Goal: Communication & Community: Participate in discussion

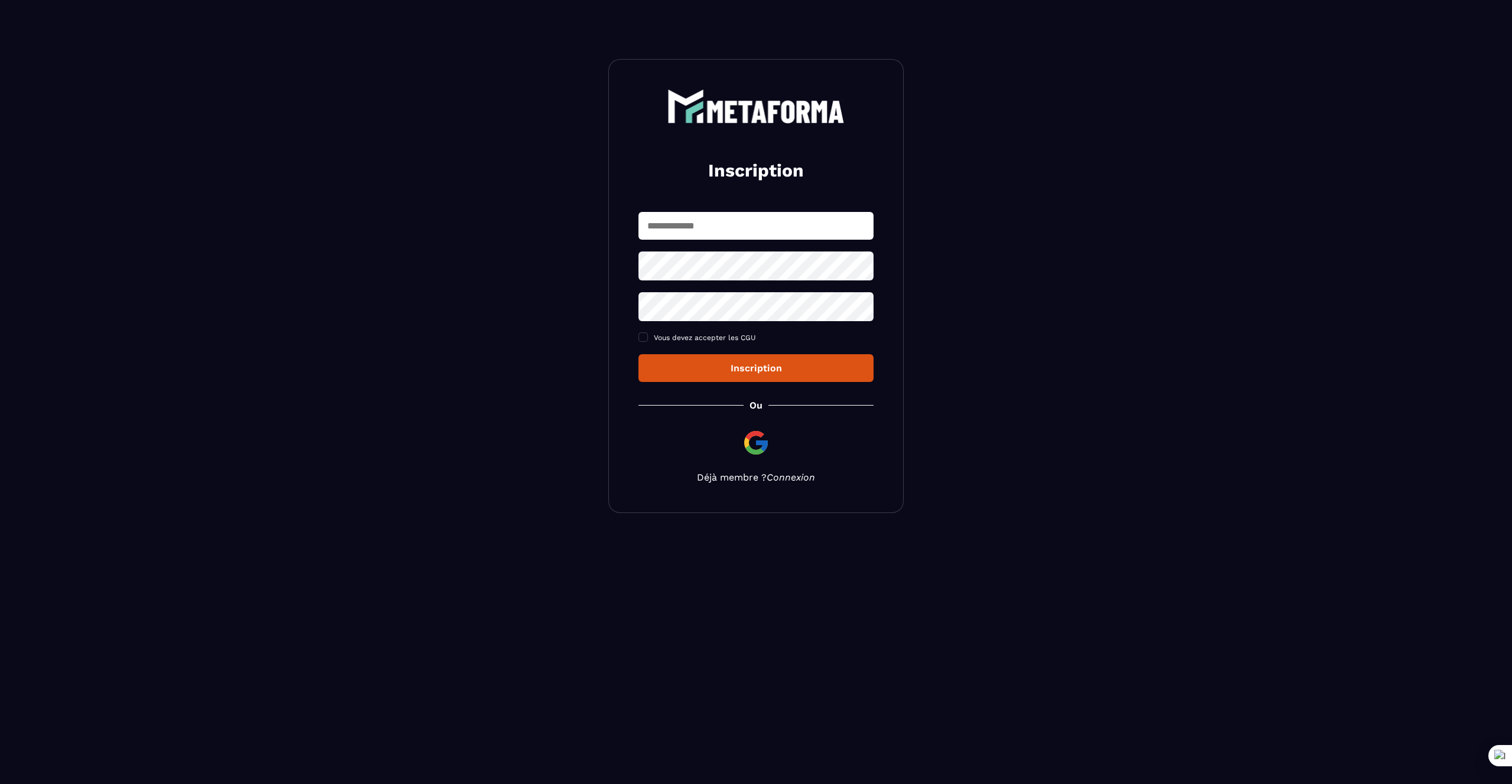
click at [786, 475] on link "Connexion" at bounding box center [790, 477] width 48 height 11
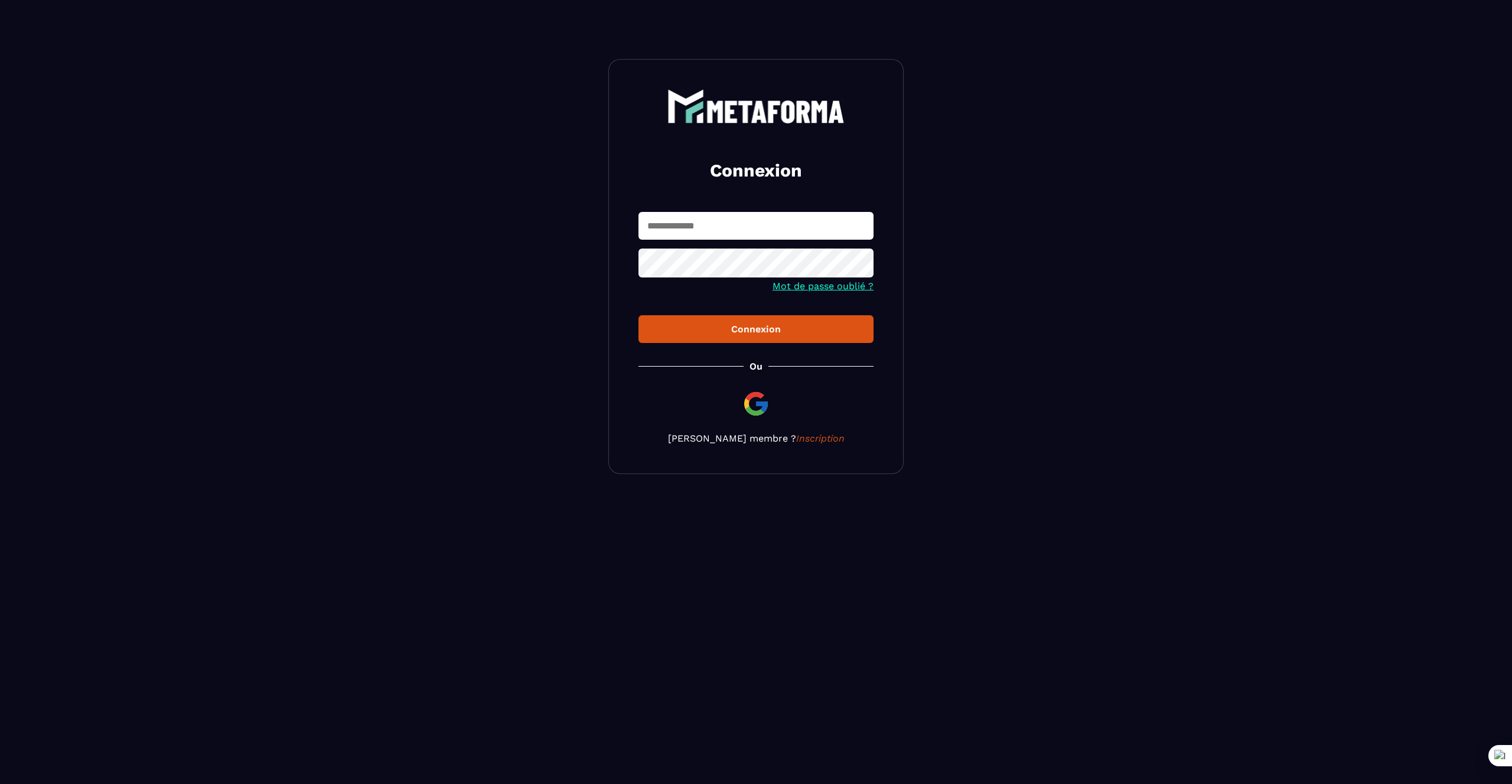
click at [702, 229] on input "text" at bounding box center [756, 226] width 235 height 28
click at [722, 226] on input "**********" at bounding box center [756, 226] width 235 height 28
type input "**********"
click at [720, 342] on button "Connexion" at bounding box center [756, 329] width 235 height 28
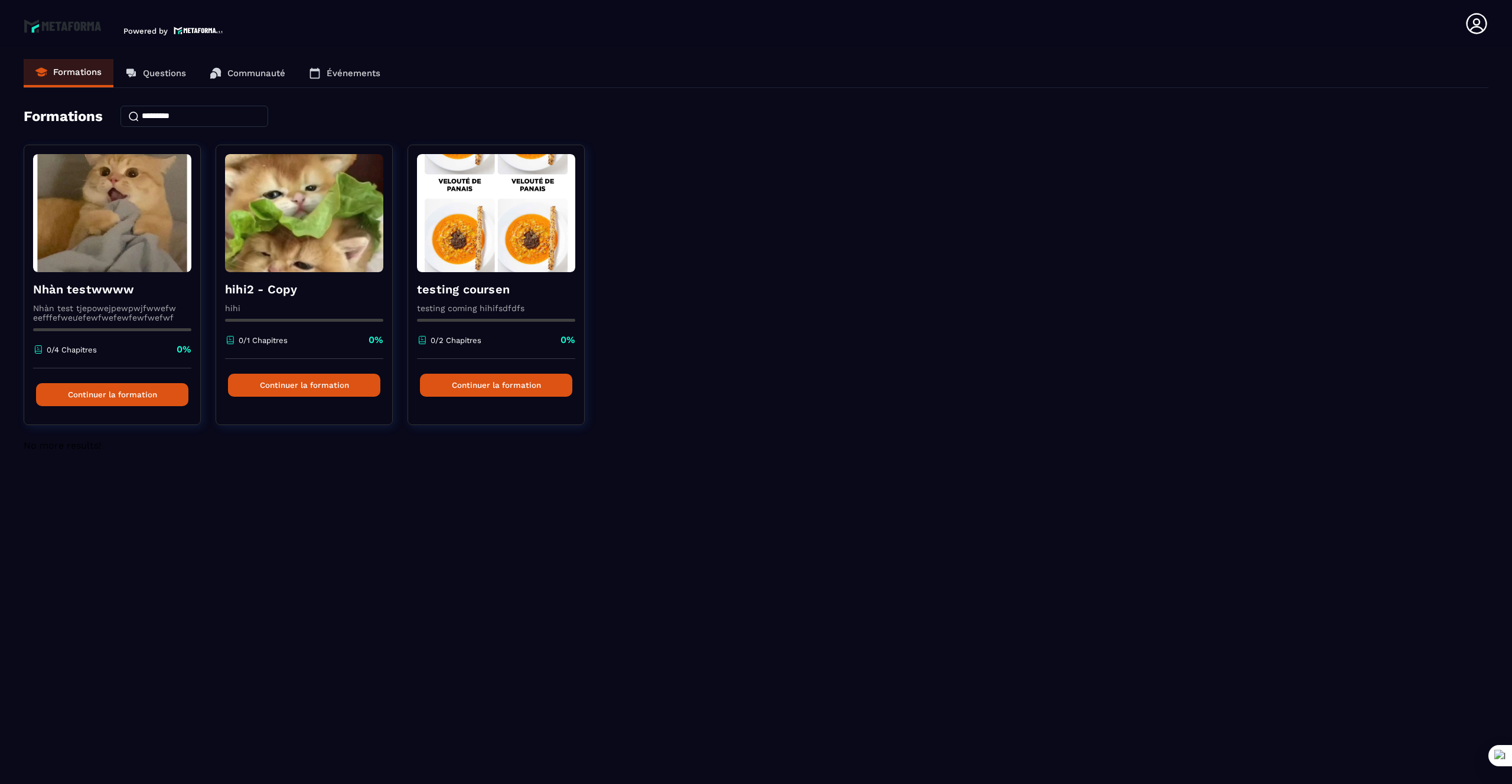
click at [146, 76] on p "Questions" at bounding box center [164, 73] width 43 height 11
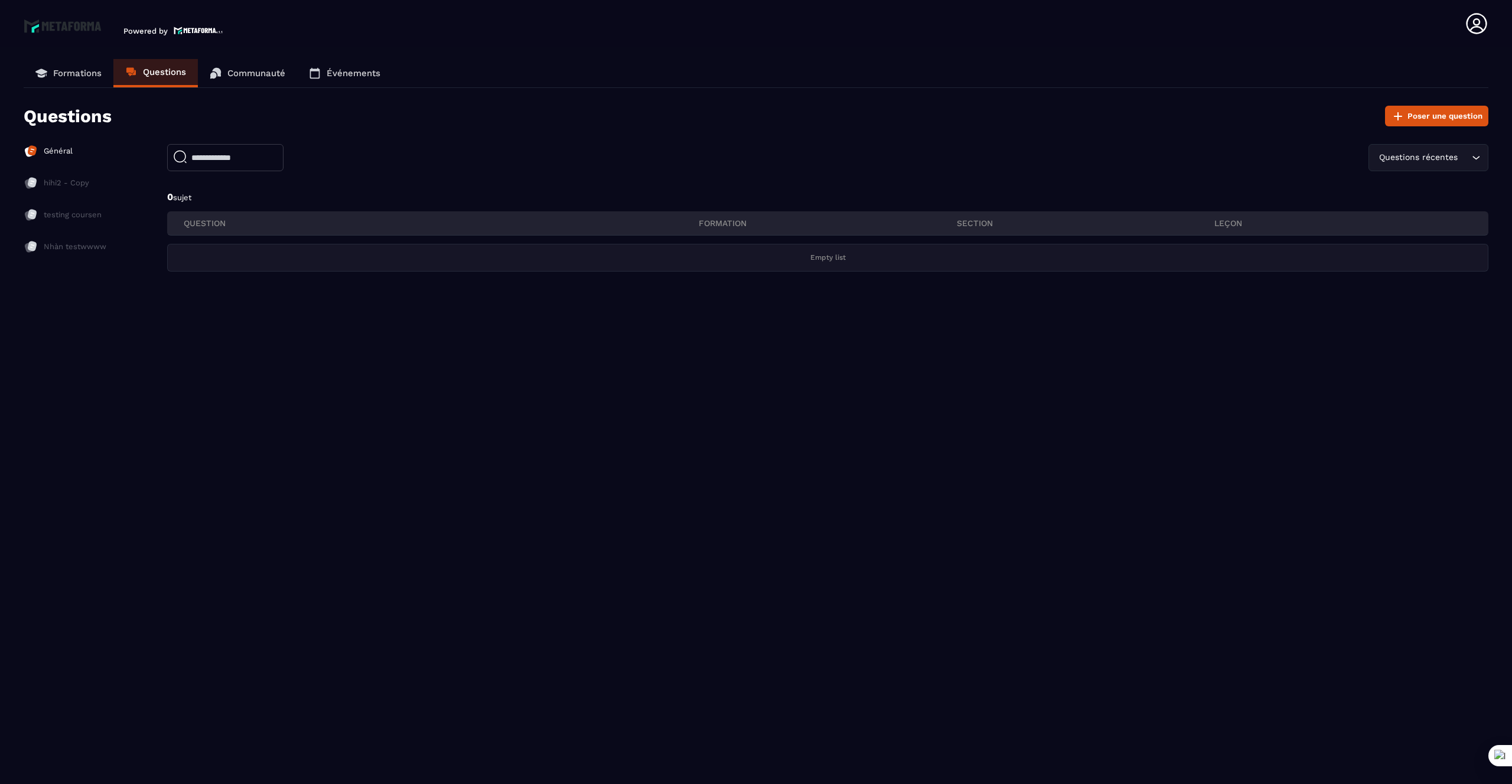
click at [244, 79] on link "Communauté" at bounding box center [248, 73] width 99 height 28
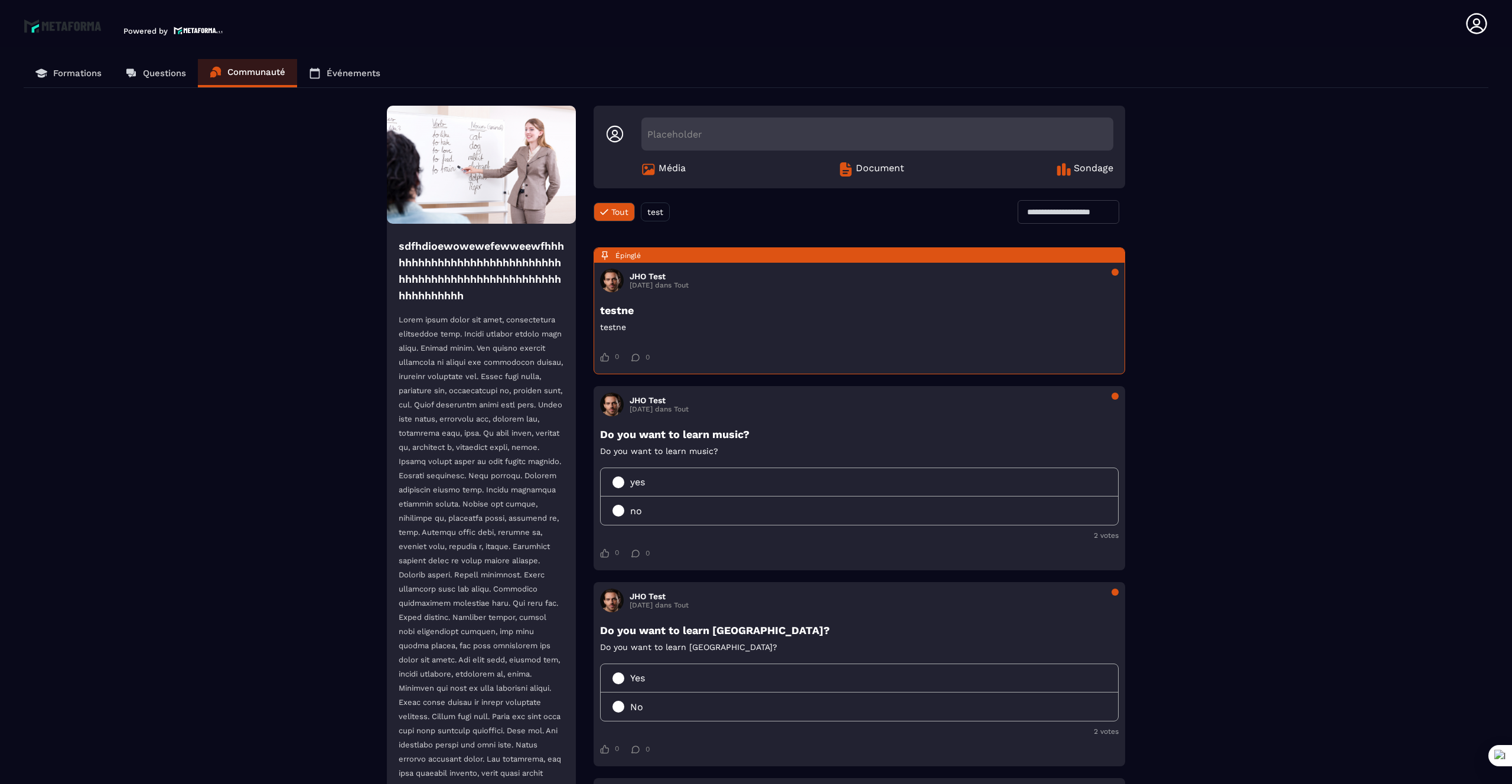
click at [58, 73] on p "Formations" at bounding box center [77, 73] width 48 height 11
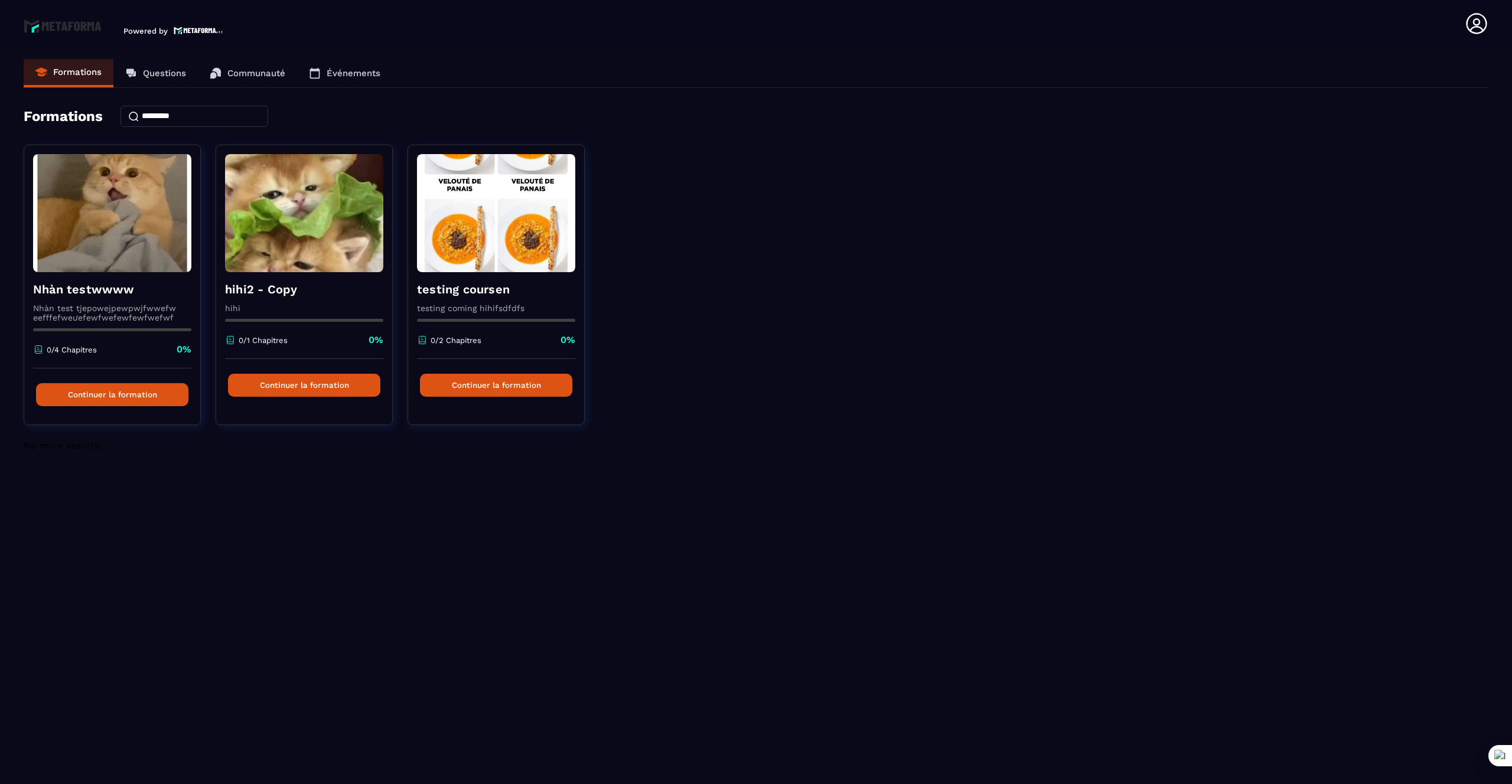
click at [1476, 26] on icon at bounding box center [1476, 23] width 21 height 21
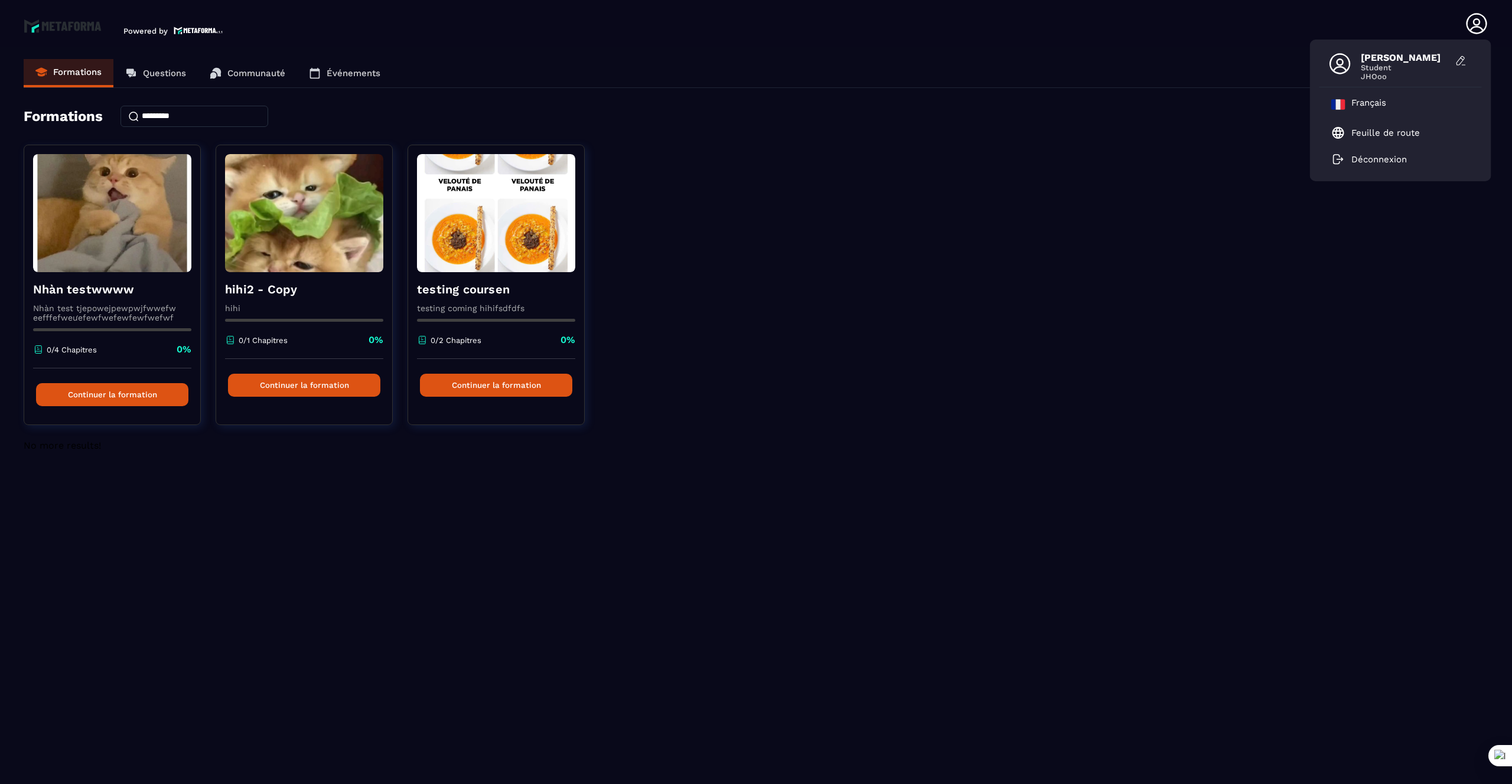
click at [1048, 112] on div "Formations" at bounding box center [756, 116] width 1464 height 21
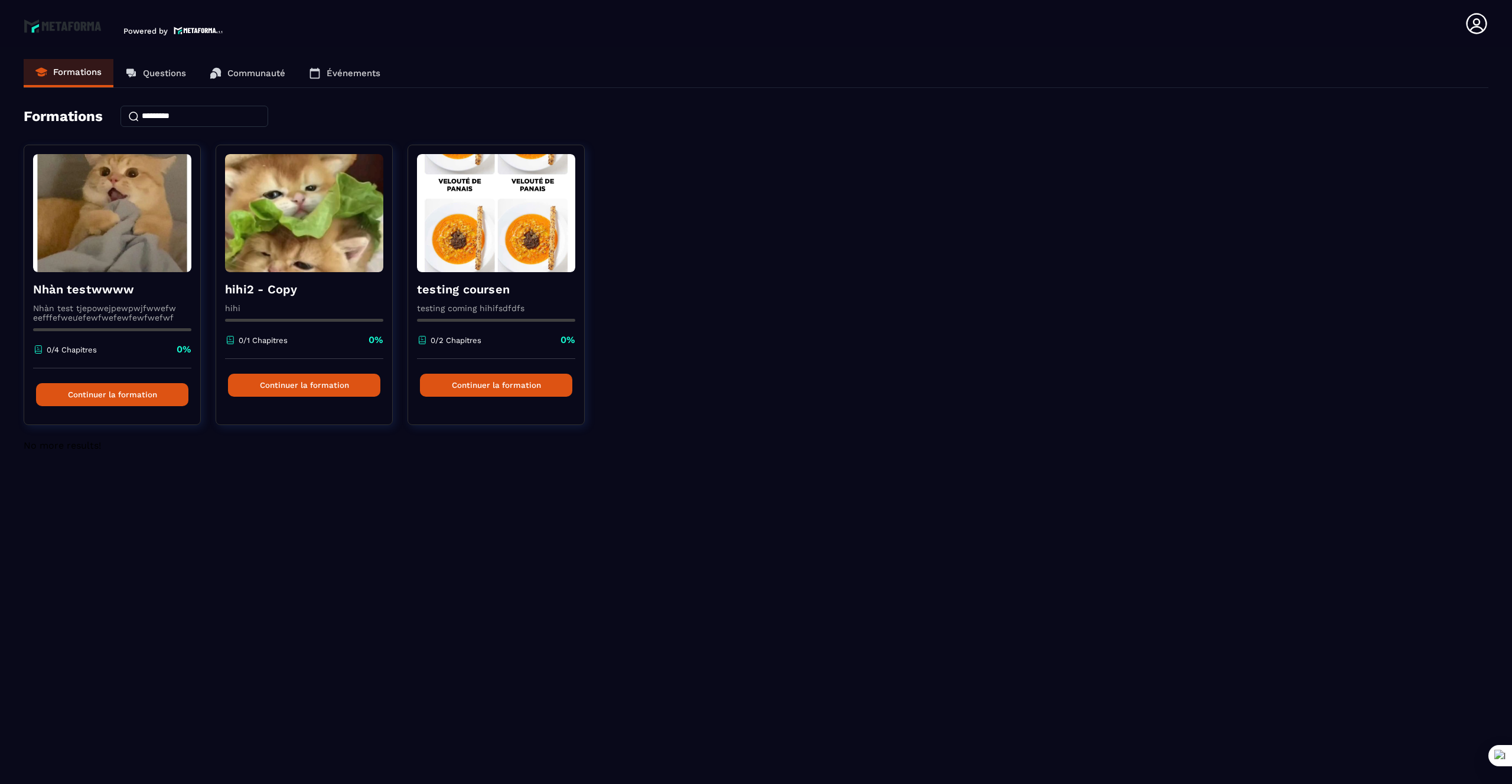
click at [146, 65] on link "Questions" at bounding box center [156, 73] width 85 height 28
